Goal: Task Accomplishment & Management: Manage account settings

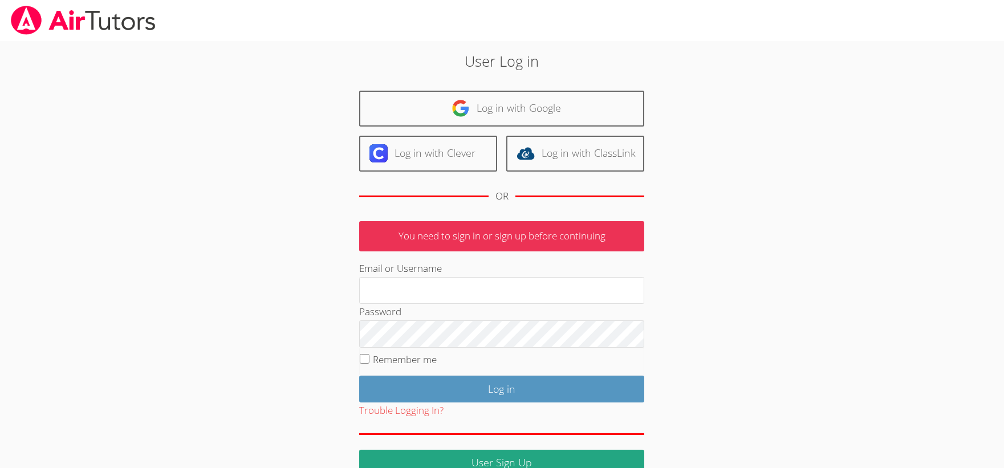
type input "[EMAIL_ADDRESS][DOMAIN_NAME]"
click at [364, 359] on input "Remember me" at bounding box center [365, 359] width 10 height 10
checkbox input "true"
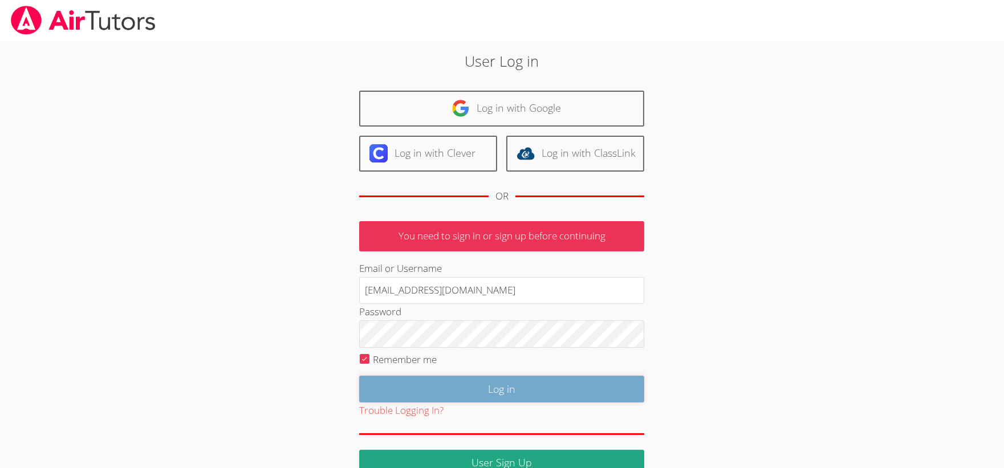
click at [486, 383] on input "Log in" at bounding box center [501, 389] width 285 height 27
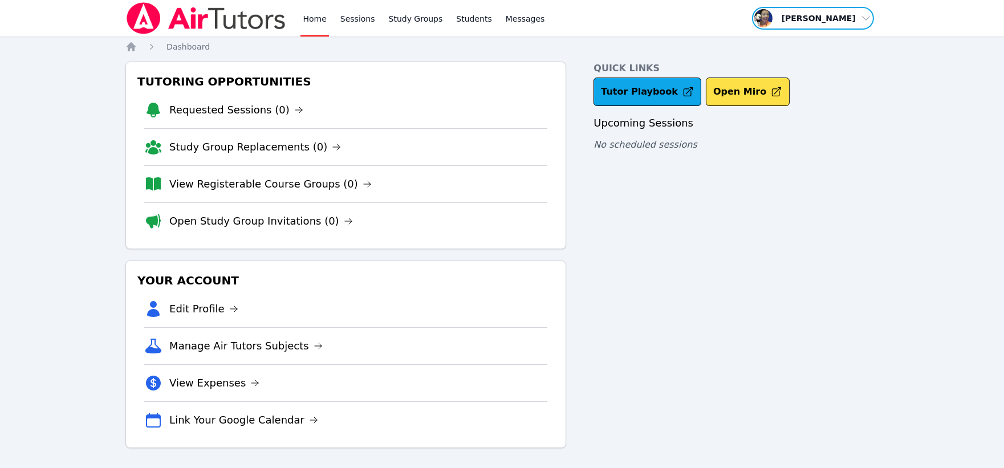
click at [841, 18] on span "button" at bounding box center [813, 18] width 124 height 25
click at [793, 46] on link "Profile" at bounding box center [816, 44] width 109 height 21
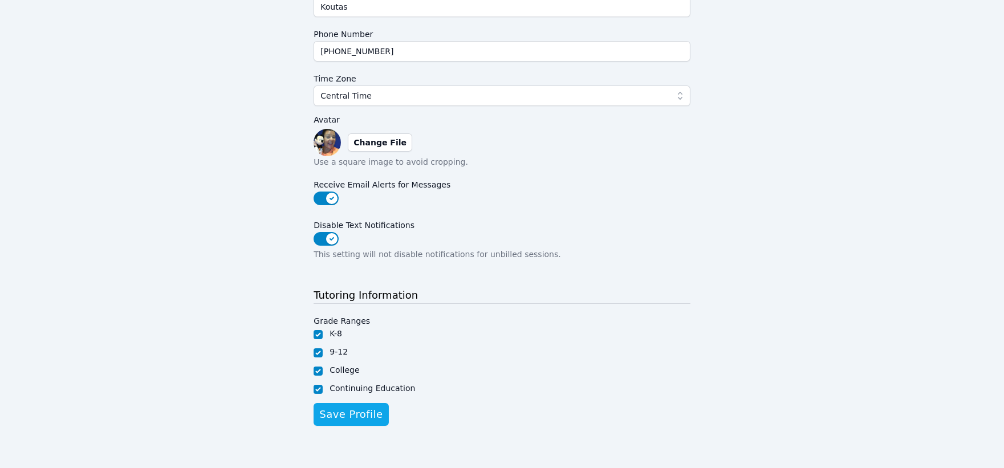
scroll to position [238, 0]
click at [332, 235] on button "Disable Text Notifications" at bounding box center [326, 238] width 25 height 14
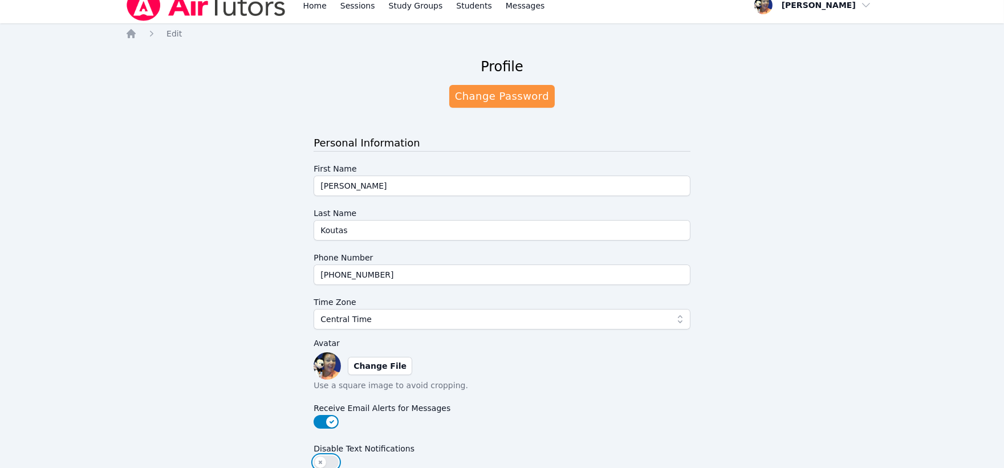
scroll to position [0, 0]
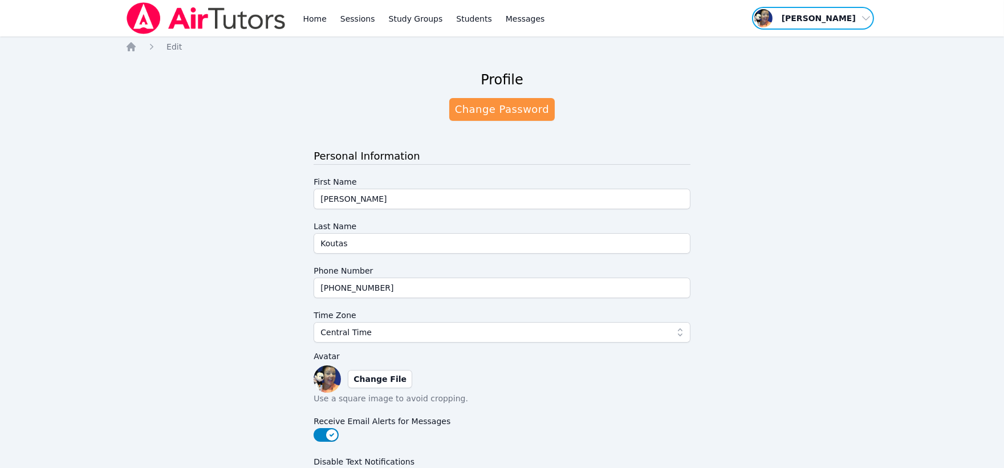
click at [853, 17] on span "button" at bounding box center [813, 18] width 124 height 25
click at [664, 86] on div "Profile Change Password Personal Information First Name Peggy Last Name Koutas …" at bounding box center [501, 374] width 753 height 624
click at [311, 19] on link "Home" at bounding box center [315, 18] width 28 height 36
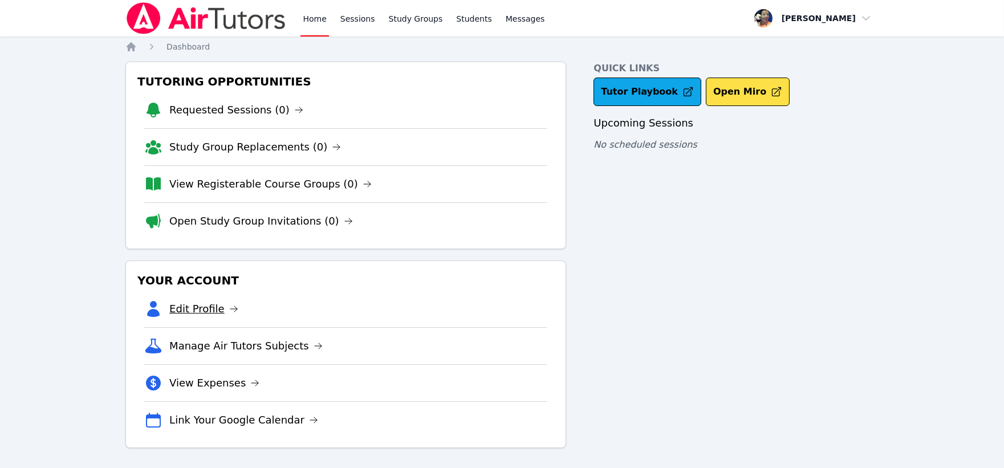
click at [213, 305] on link "Edit Profile" at bounding box center [203, 309] width 69 height 16
click at [630, 94] on link "Tutor Playbook" at bounding box center [648, 92] width 108 height 29
